Goal: Understand process/instructions

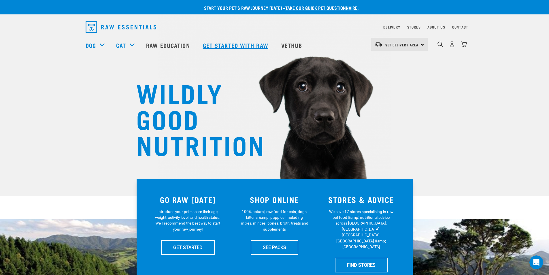
click at [199, 39] on link "Get started with Raw" at bounding box center [236, 45] width 78 height 23
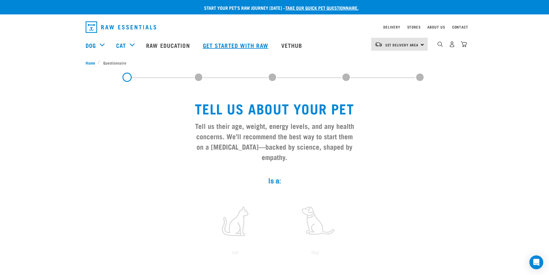
click at [216, 55] on link "Get started with Raw" at bounding box center [236, 45] width 78 height 23
click at [271, 49] on link "Get started with Raw" at bounding box center [236, 45] width 78 height 23
click at [213, 53] on link "Get started with Raw" at bounding box center [236, 45] width 78 height 23
